Goal: Task Accomplishment & Management: Manage account settings

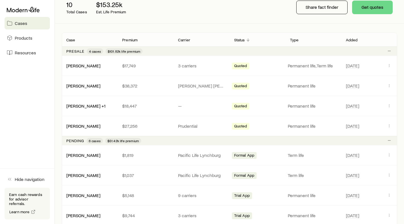
scroll to position [85, 0]
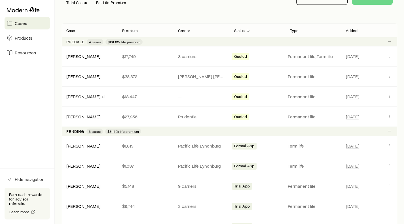
click at [90, 166] on link "[PERSON_NAME]" at bounding box center [83, 165] width 34 height 5
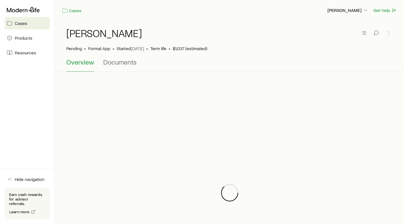
click at [127, 64] on span "Documents" at bounding box center [119, 62] width 33 height 8
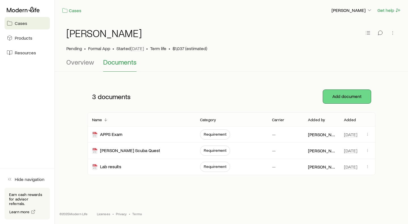
click at [334, 96] on button "Add document" at bounding box center [347, 97] width 48 height 14
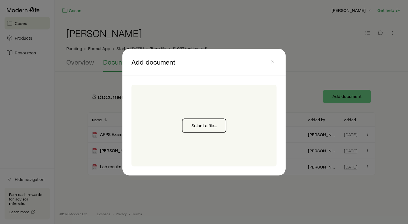
click at [197, 123] on button "Select a file..." at bounding box center [204, 126] width 44 height 14
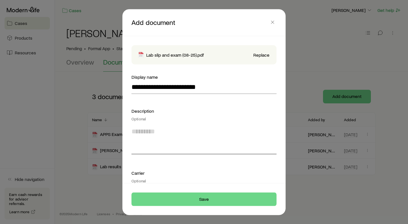
click at [149, 147] on textarea at bounding box center [203, 138] width 145 height 31
type textarea "**********"
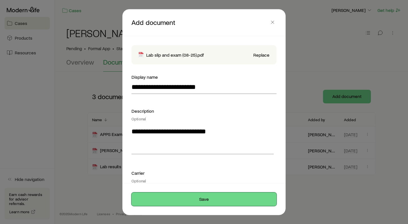
click at [202, 198] on button "Save" at bounding box center [203, 199] width 145 height 14
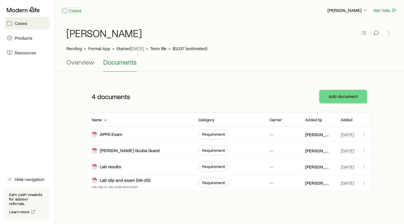
click at [78, 12] on link "Cases" at bounding box center [72, 10] width 20 height 7
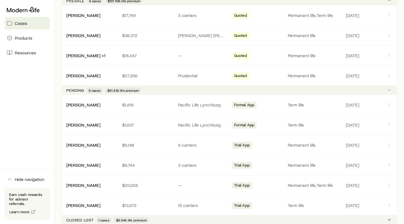
scroll to position [142, 0]
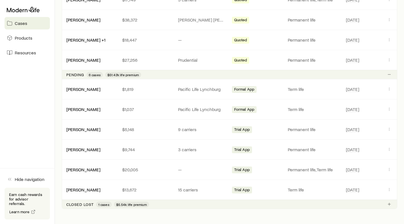
click at [82, 168] on link "[PERSON_NAME]" at bounding box center [83, 169] width 34 height 5
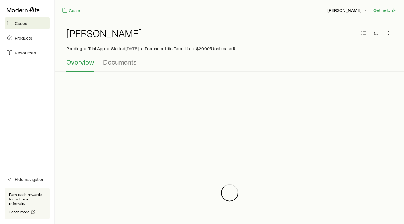
click at [129, 61] on span "Documents" at bounding box center [119, 62] width 33 height 8
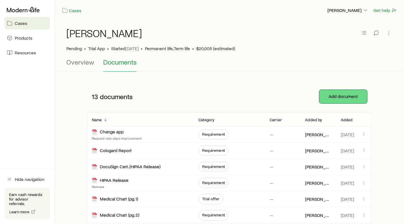
click at [352, 98] on button "Add document" at bounding box center [343, 97] width 48 height 14
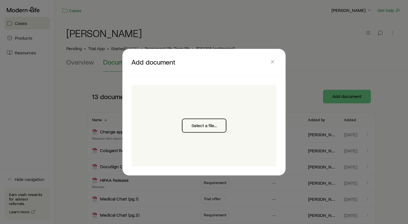
click at [198, 124] on button "Select a file..." at bounding box center [204, 126] width 44 height 14
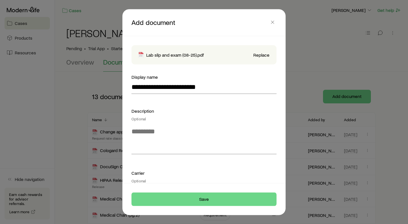
click at [142, 154] on div "Description Optional" at bounding box center [203, 131] width 145 height 48
click at [143, 138] on textarea at bounding box center [203, 138] width 145 height 31
type textarea "**********"
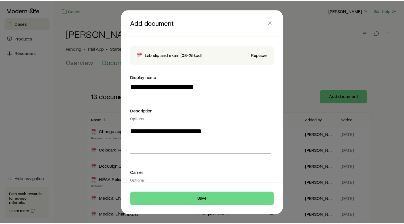
scroll to position [82, 0]
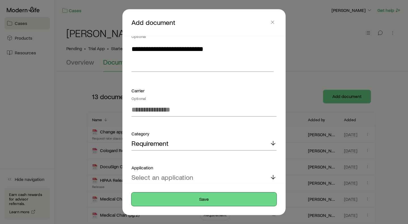
click at [207, 201] on button "Save" at bounding box center [203, 199] width 145 height 14
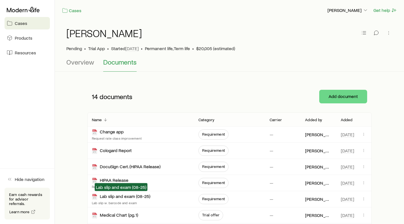
click at [118, 198] on div "Lab slip and exam (08-25)" at bounding box center [121, 197] width 58 height 7
click at [352, 10] on p "[PERSON_NAME]" at bounding box center [347, 10] width 41 height 6
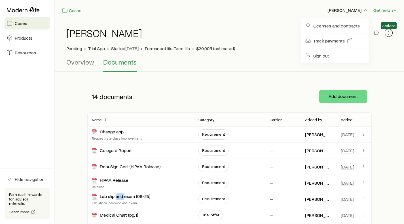
click at [389, 33] on icon "button" at bounding box center [389, 33] width 6 height 6
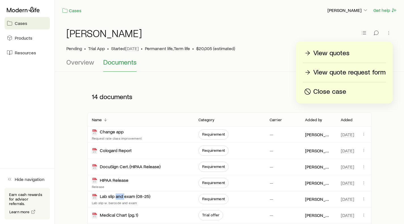
click at [326, 54] on p "View quotes" at bounding box center [331, 53] width 36 height 9
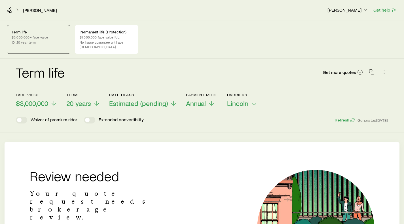
click at [9, 7] on icon at bounding box center [10, 10] width 6 height 6
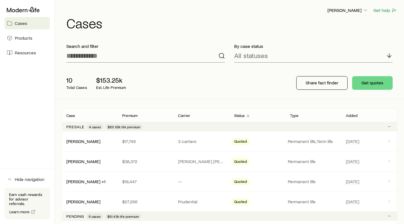
click at [9, 7] on icon at bounding box center [23, 10] width 33 height 6
click at [20, 50] on span "Resources" at bounding box center [25, 53] width 21 height 6
